Goal: Task Accomplishment & Management: Manage account settings

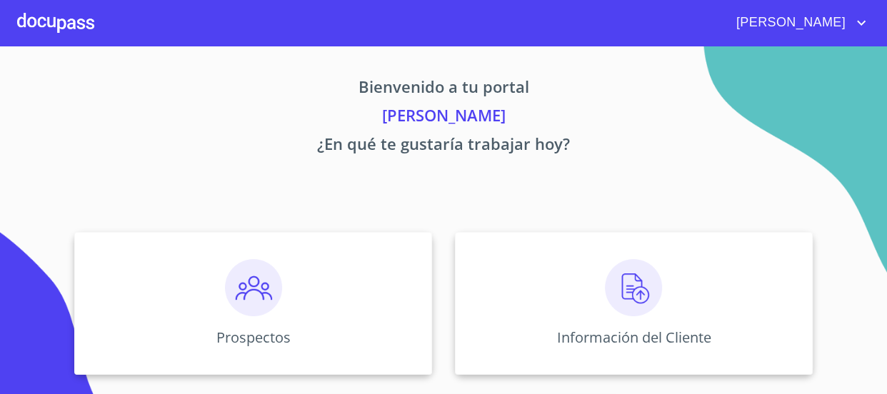
click at [827, 14] on span "[PERSON_NAME]" at bounding box center [789, 22] width 127 height 23
click at [837, 31] on li "Salir" at bounding box center [847, 30] width 46 height 26
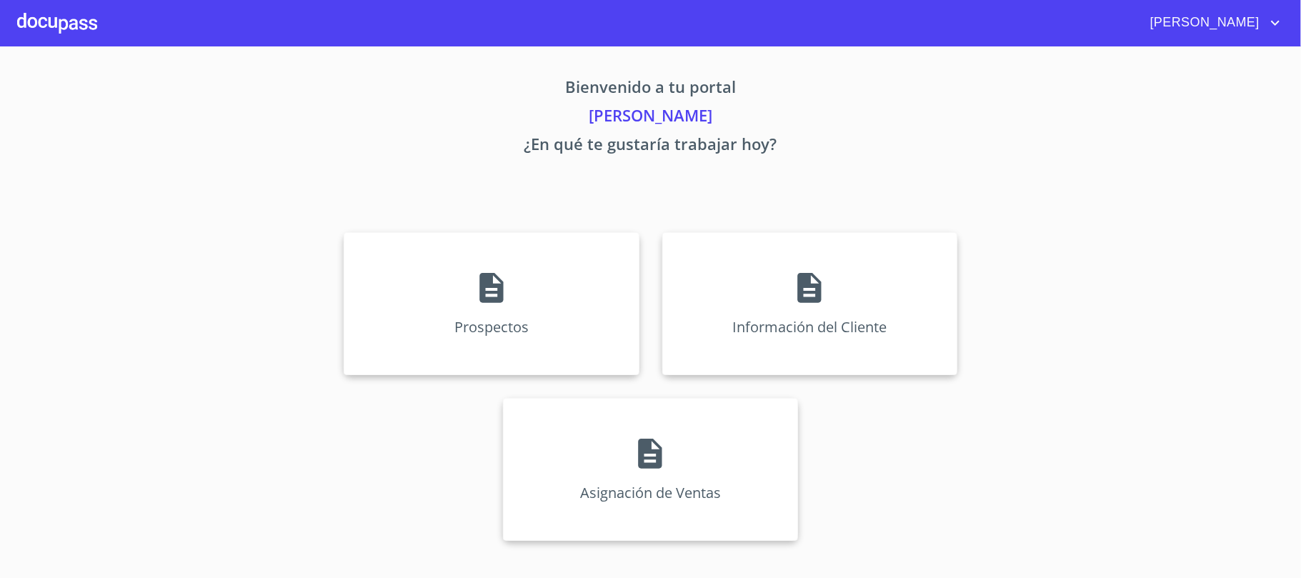
click at [1256, 24] on span "[PERSON_NAME]" at bounding box center [1203, 22] width 127 height 23
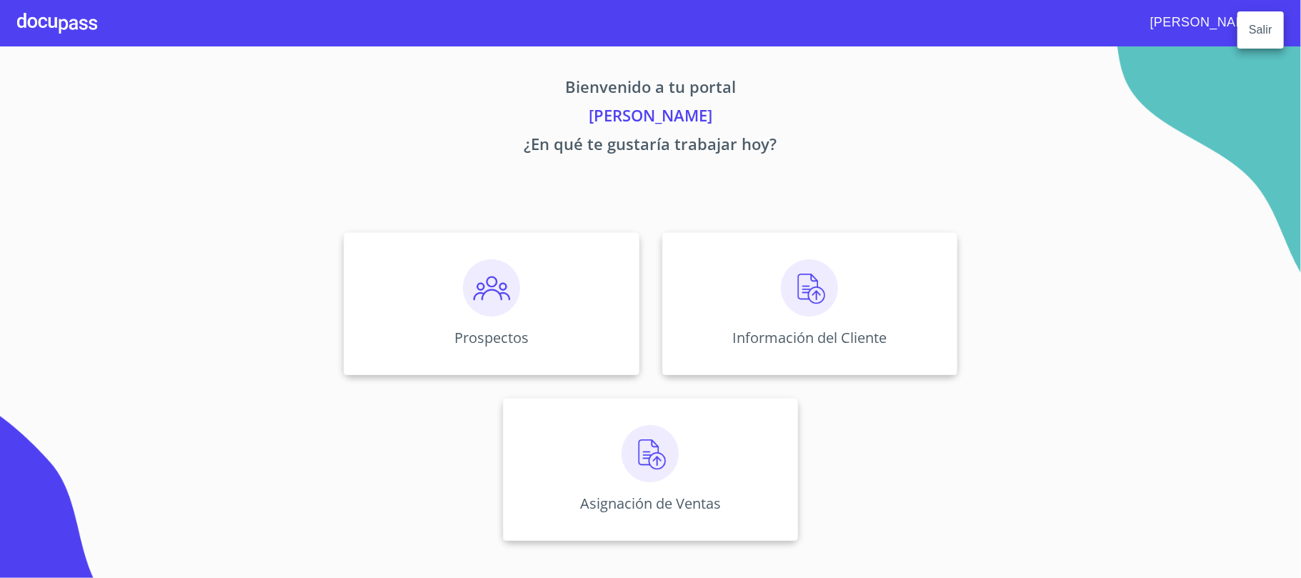
click at [1253, 41] on li "Salir" at bounding box center [1261, 30] width 46 height 26
